Goal: Contribute content: Add original content to the website for others to see

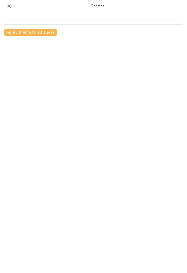
type input "Driving Sales Success: Implementing Effective Manual and Auto Lead Assignment i…"
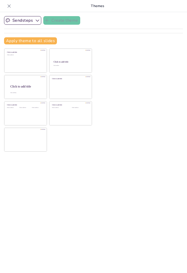
checkbox input "true"
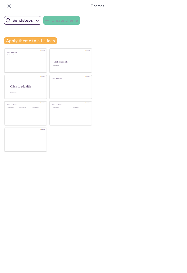
click at [13, 40] on button "Apply theme to all slides" at bounding box center [30, 40] width 53 height 7
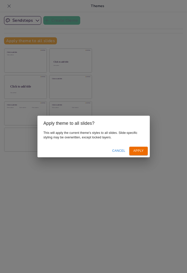
click at [140, 152] on button "Apply" at bounding box center [138, 151] width 18 height 8
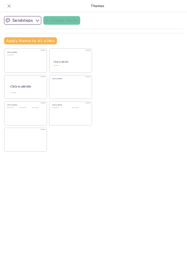
checkbox input "true"
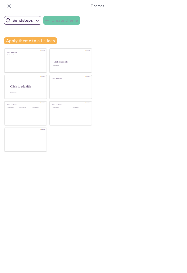
click at [57, 64] on div at bounding box center [70, 61] width 42 height 24
checkbox input "true"
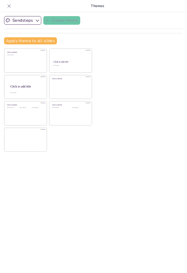
checkbox input "true"
click at [49, 65] on div at bounding box center [70, 61] width 42 height 24
checkbox input "true"
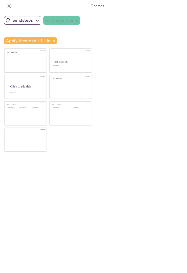
checkbox input "true"
click at [144, 153] on div "Sendsteps Create theme Apply theme to all slides Click to add title Click to ad…" at bounding box center [93, 142] width 187 height 261
click at [56, 67] on div at bounding box center [70, 61] width 42 height 24
checkbox input "true"
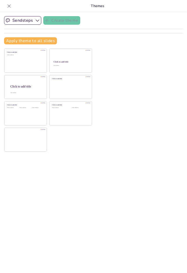
checkbox input "true"
click at [146, 153] on div "Sendsteps Create theme Apply theme to all slides Click to add title Click to ad…" at bounding box center [93, 142] width 187 height 261
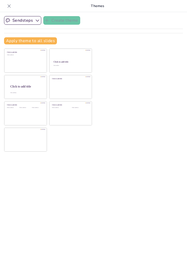
click at [26, 21] on button "Sendsteps" at bounding box center [22, 20] width 37 height 9
click at [12, 38] on div at bounding box center [11, 38] width 3 height 3
click at [11, 61] on div "Click to add text" at bounding box center [25, 63] width 36 height 16
checkbox input "true"
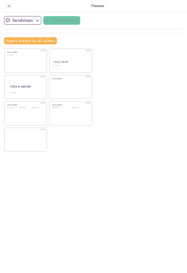
checkbox input "true"
click at [143, 153] on div "Sendsteps Create theme Apply theme to all slides Click to add title Click to ad…" at bounding box center [93, 142] width 187 height 261
click at [22, 39] on button "Apply theme to all slides" at bounding box center [30, 40] width 53 height 7
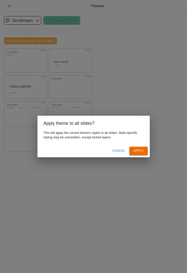
click at [141, 151] on button "Apply" at bounding box center [138, 151] width 18 height 8
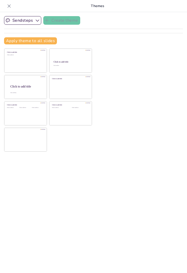
checkbox input "true"
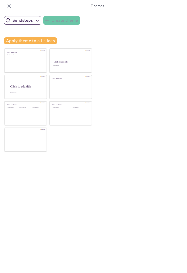
click at [60, 61] on div "Click to add title" at bounding box center [71, 62] width 34 height 3
checkbox input "true"
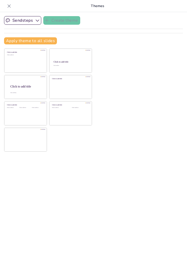
checkbox input "true"
click at [13, 38] on button "Apply theme to all slides" at bounding box center [30, 40] width 53 height 7
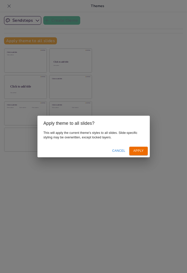
click at [140, 150] on button "Apply" at bounding box center [138, 151] width 18 height 8
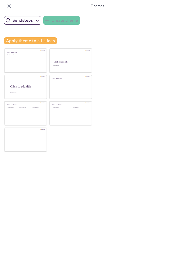
click at [60, 65] on div "Click to add text" at bounding box center [70, 65] width 34 height 1
checkbox input "true"
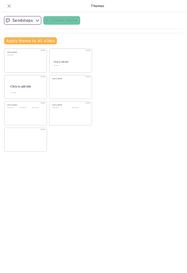
checkbox input "true"
click at [12, 41] on button "Apply theme to all slides" at bounding box center [30, 40] width 53 height 7
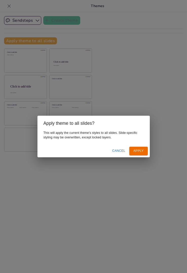
click at [12, 40] on div "Apply theme to all slides? This will apply the current theme's styles to all sl…" at bounding box center [93, 136] width 187 height 273
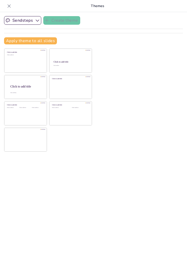
click at [14, 40] on button "Apply theme to all slides" at bounding box center [30, 40] width 53 height 7
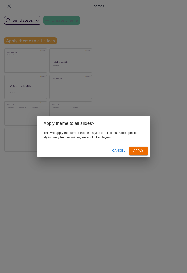
click at [138, 148] on button "Apply" at bounding box center [138, 151] width 18 height 8
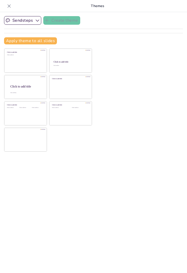
click at [13, 20] on button "Sendsteps" at bounding box center [22, 20] width 37 height 9
click at [11, 33] on div "Sendsteps" at bounding box center [26, 38] width 45 height 10
click at [10, 40] on button "Apply theme to all slides" at bounding box center [30, 40] width 53 height 7
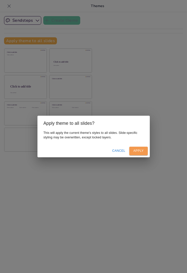
click at [142, 154] on button "Apply" at bounding box center [138, 151] width 18 height 8
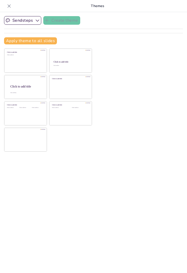
click at [139, 148] on button "Apply" at bounding box center [138, 151] width 18 height 8
checkbox input "true"
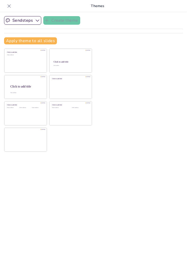
checkbox input "true"
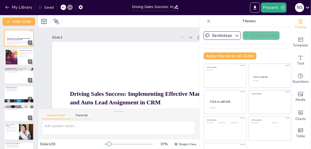
checkbox input "true"
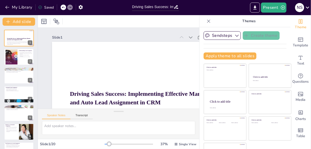
checkbox input "true"
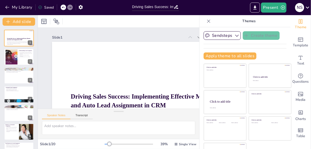
click at [186, 19] on icon at bounding box center [208, 21] width 5 height 5
checkbox input "true"
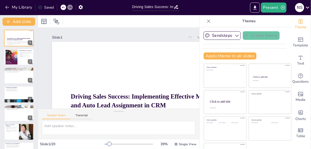
checkbox input "true"
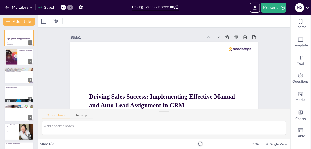
click at [186, 8] on icon "Export to PowerPoint" at bounding box center [254, 7] width 5 height 5
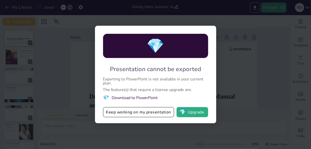
click at [152, 114] on button "Keep working on my presentation" at bounding box center [138, 112] width 71 height 10
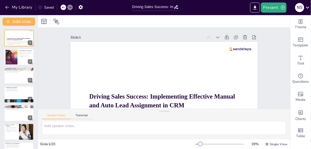
click at [186, 6] on div "N S" at bounding box center [299, 7] width 9 height 9
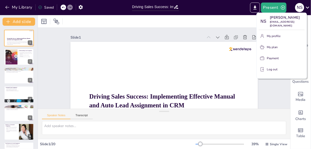
click at [186, 65] on button "Log out" at bounding box center [282, 69] width 46 height 8
